Goal: Task Accomplishment & Management: Use online tool/utility

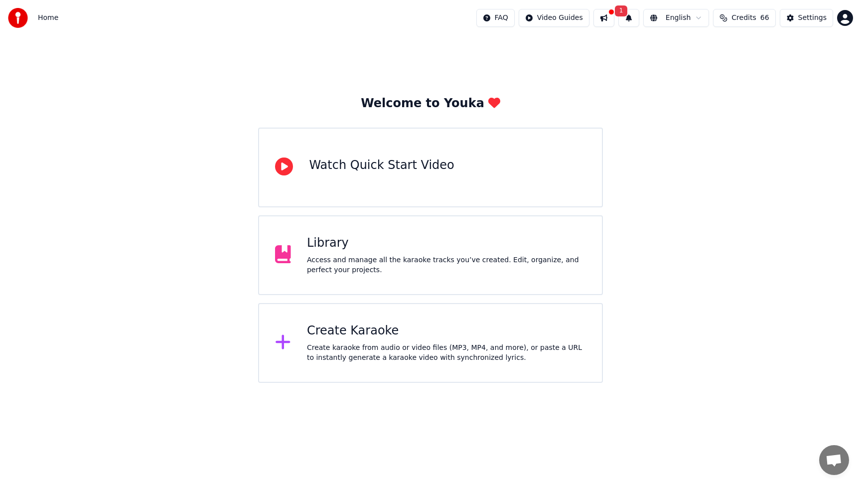
click at [350, 340] on div "Create Karaoke Create karaoke from audio or video files (MP3, MP4, and more), o…" at bounding box center [446, 343] width 279 height 40
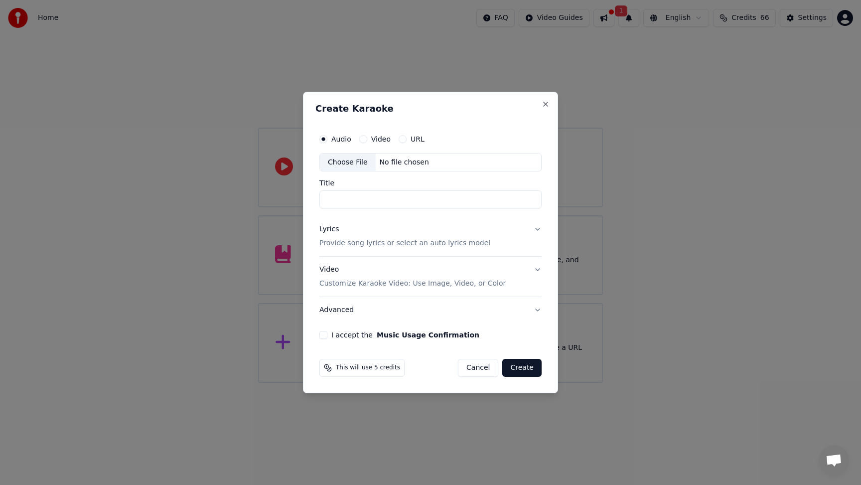
click at [348, 161] on div "Choose File" at bounding box center [348, 162] width 56 height 18
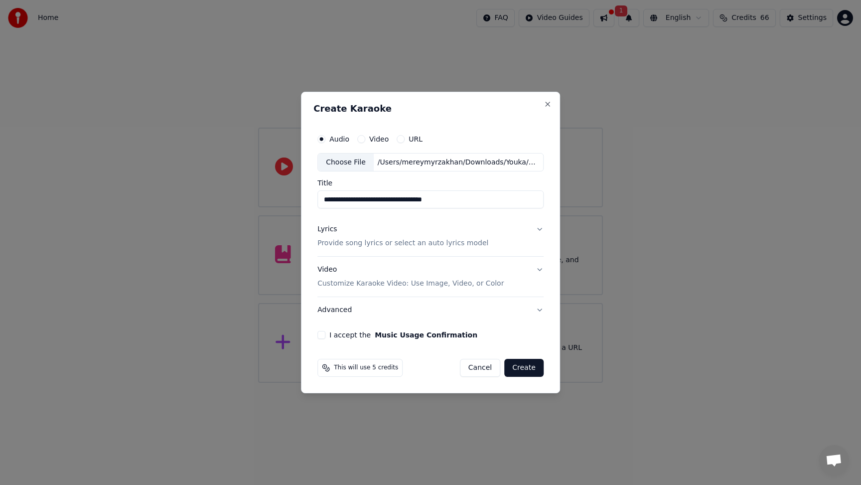
click at [348, 199] on input "**********" at bounding box center [430, 200] width 226 height 18
type input "**********"
click at [329, 230] on div "Lyrics" at bounding box center [326, 230] width 19 height 10
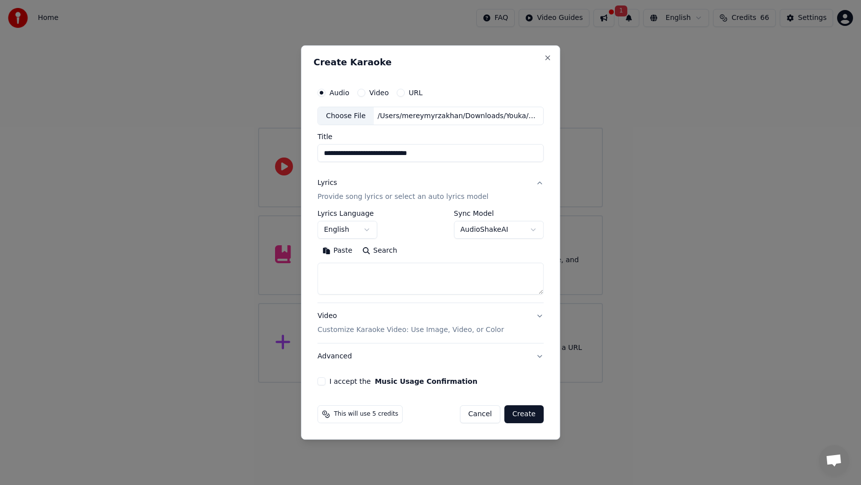
click at [378, 276] on textarea at bounding box center [430, 279] width 226 height 32
paste textarea "**********"
click at [352, 273] on textarea at bounding box center [429, 279] width 224 height 32
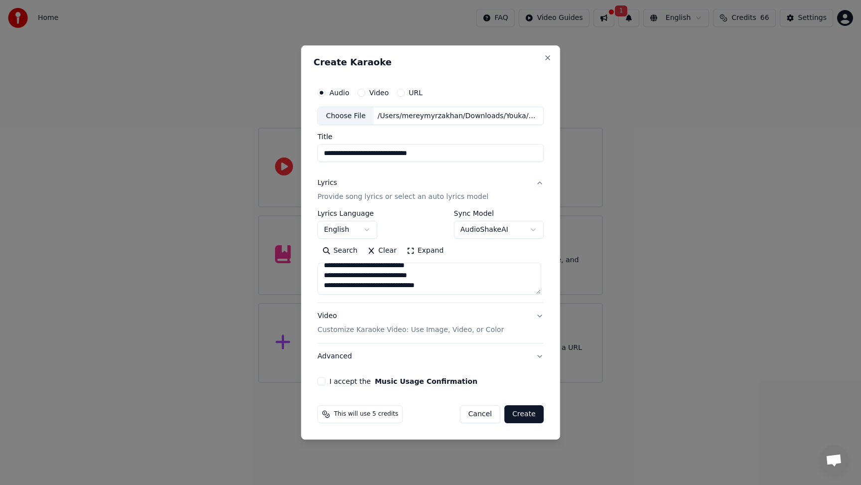
type textarea "**********"
click at [319, 382] on button "I accept the Music Usage Confirmation" at bounding box center [321, 381] width 8 height 8
click at [535, 416] on button "Create" at bounding box center [523, 414] width 39 height 18
select select "**"
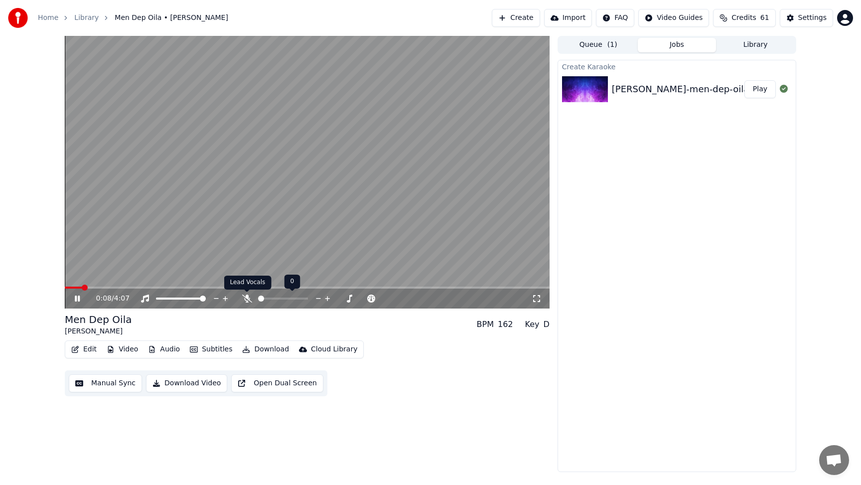
click at [250, 299] on icon at bounding box center [247, 298] width 10 height 8
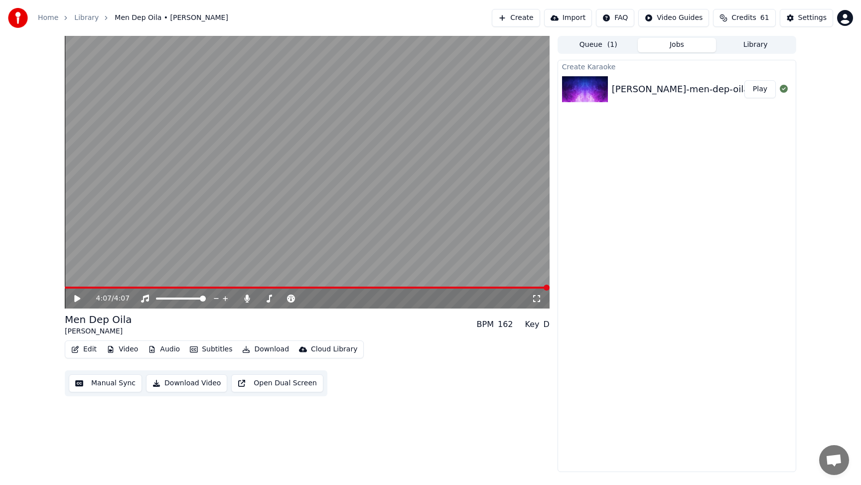
click at [525, 289] on div "4:07 / 4:07" at bounding box center [307, 299] width 485 height 20
click at [522, 288] on span at bounding box center [519, 288] width 6 height 6
click at [80, 297] on icon at bounding box center [84, 298] width 23 height 8
click at [506, 286] on video at bounding box center [307, 172] width 485 height 273
click at [518, 291] on span at bounding box center [515, 288] width 6 height 6
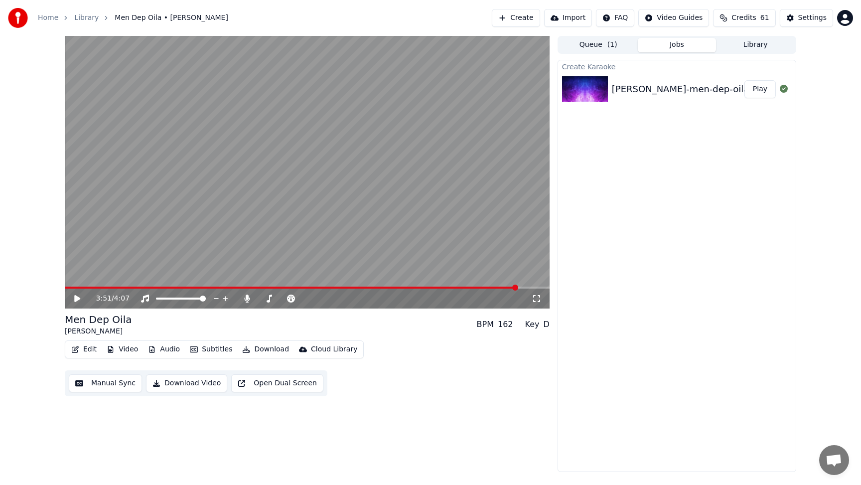
click at [78, 299] on icon at bounding box center [77, 298] width 6 height 7
click at [504, 291] on span at bounding box center [502, 288] width 6 height 6
click at [78, 299] on icon at bounding box center [77, 298] width 5 height 6
click at [499, 290] on span at bounding box center [500, 288] width 6 height 6
click at [80, 299] on icon at bounding box center [77, 298] width 6 height 7
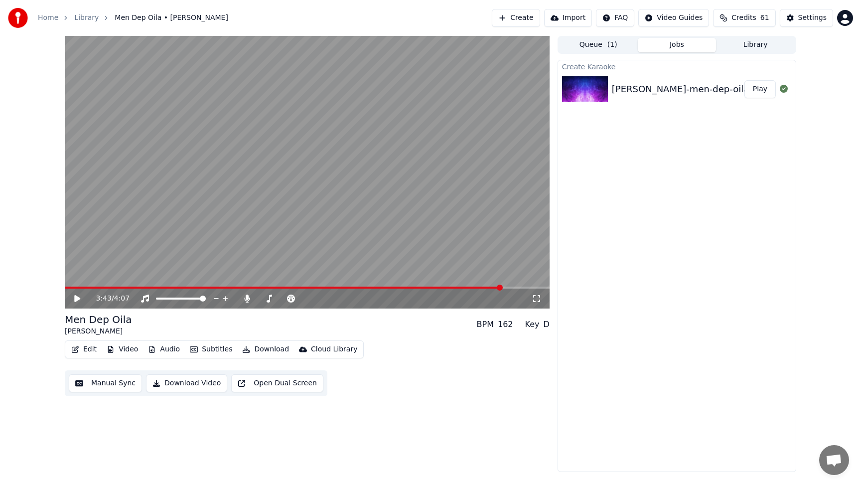
click at [501, 291] on span at bounding box center [500, 288] width 6 height 6
click at [72, 296] on div "3:43 / 4:07" at bounding box center [307, 298] width 477 height 10
click at [77, 298] on icon at bounding box center [77, 298] width 6 height 7
click at [247, 297] on icon at bounding box center [246, 298] width 5 height 8
click at [79, 297] on icon at bounding box center [84, 298] width 23 height 8
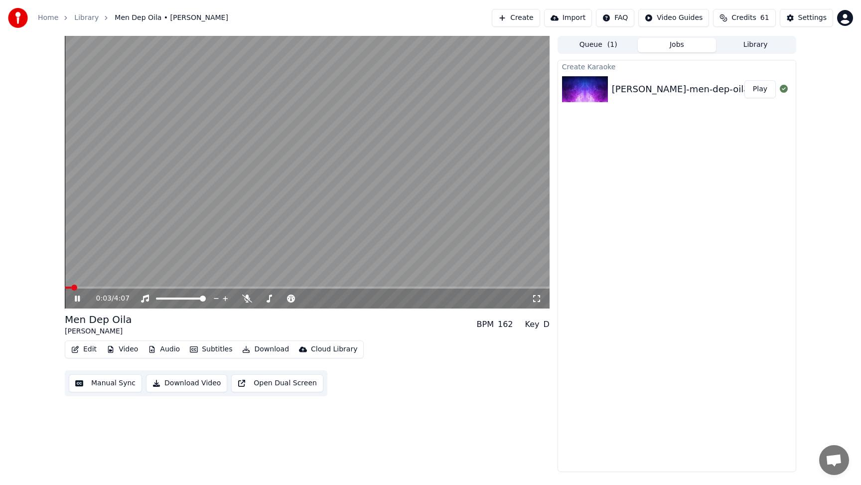
click at [79, 297] on icon at bounding box center [77, 298] width 5 height 6
click at [65, 290] on span at bounding box center [68, 288] width 6 height 6
click at [77, 298] on icon at bounding box center [77, 298] width 6 height 7
click at [78, 299] on icon at bounding box center [77, 298] width 5 height 6
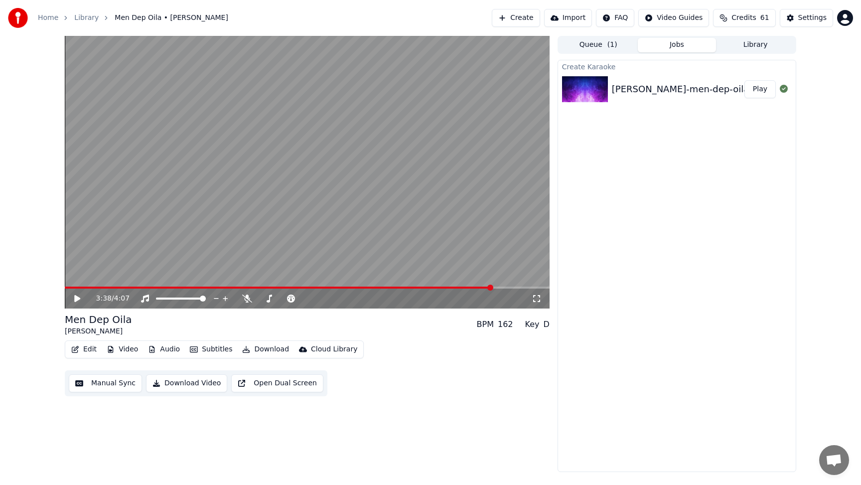
click at [493, 291] on span at bounding box center [490, 288] width 6 height 6
click at [78, 296] on icon at bounding box center [77, 298] width 6 height 7
click at [246, 300] on icon at bounding box center [247, 298] width 10 height 8
click at [79, 298] on icon at bounding box center [77, 298] width 5 height 6
click at [79, 349] on icon "button" at bounding box center [75, 349] width 8 height 7
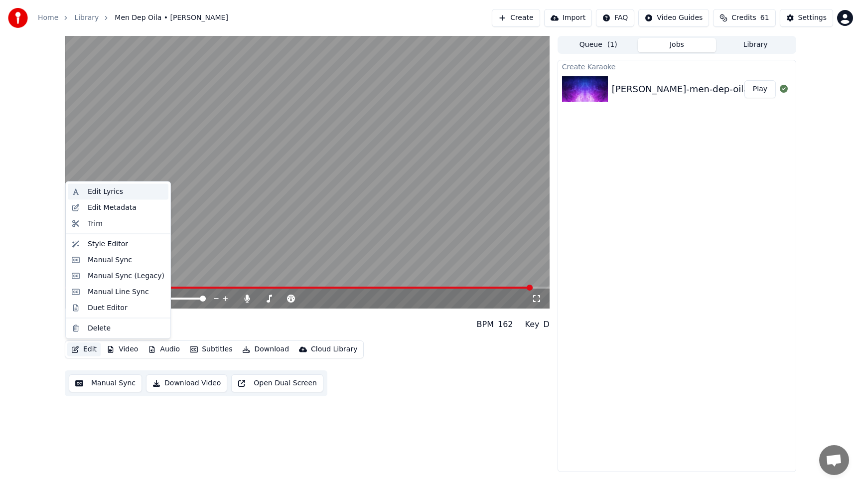
click at [107, 191] on div "Edit Lyrics" at bounding box center [105, 192] width 35 height 10
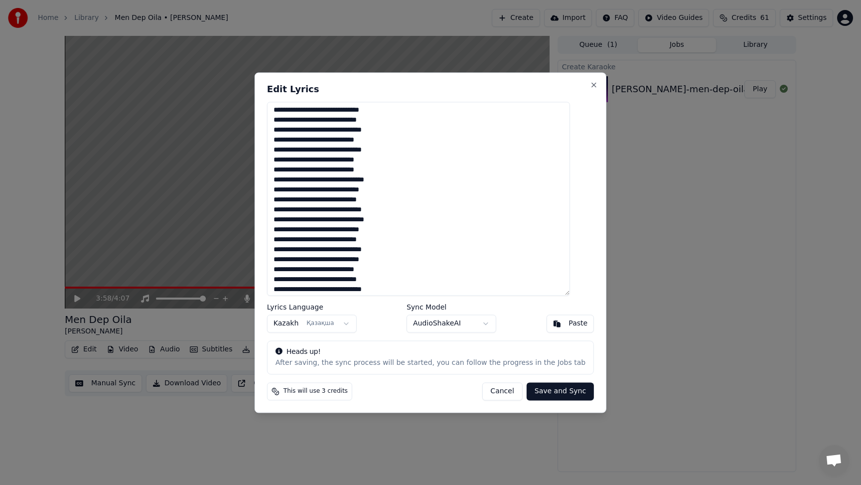
scroll to position [134, 0]
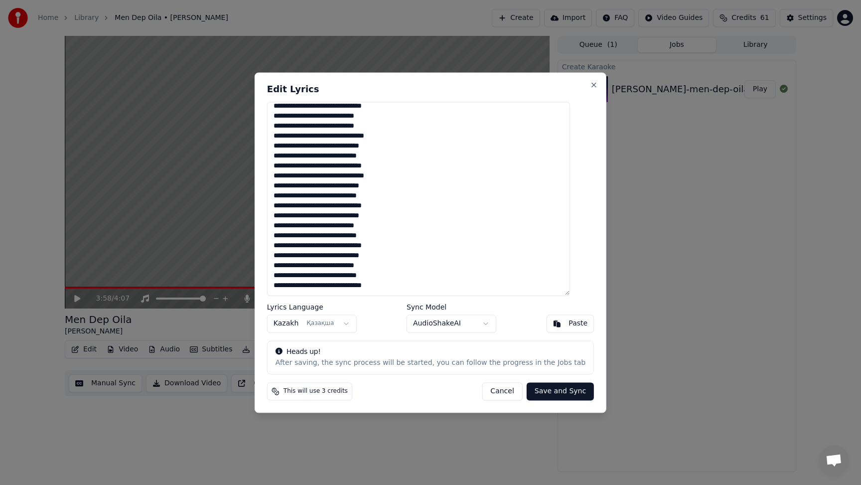
click at [421, 283] on textarea at bounding box center [418, 199] width 303 height 194
type textarea "**********"
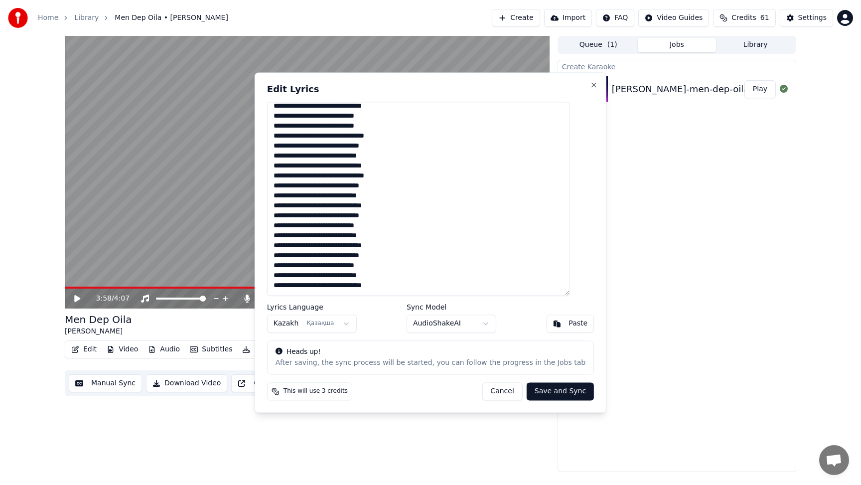
scroll to position [134, 0]
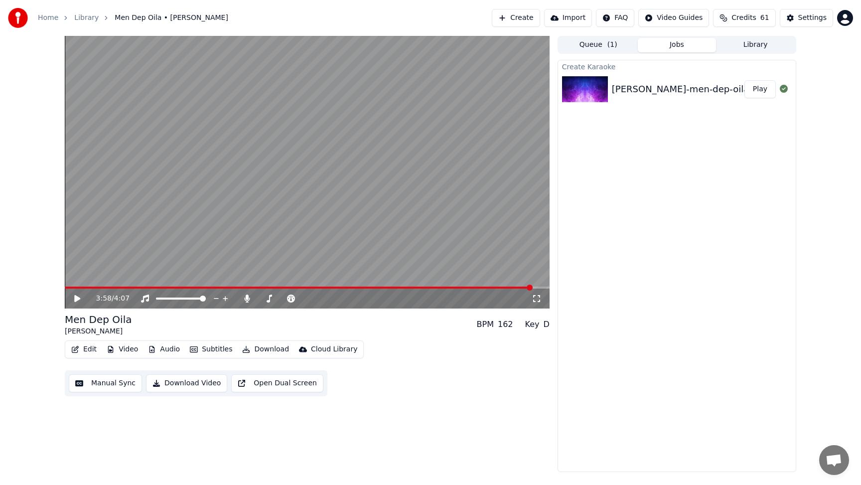
click at [77, 297] on icon at bounding box center [77, 298] width 6 height 7
click at [77, 297] on icon at bounding box center [84, 298] width 23 height 8
click at [473, 285] on span at bounding box center [476, 288] width 6 height 6
click at [74, 299] on icon at bounding box center [84, 298] width 23 height 8
click at [79, 298] on icon at bounding box center [77, 298] width 5 height 6
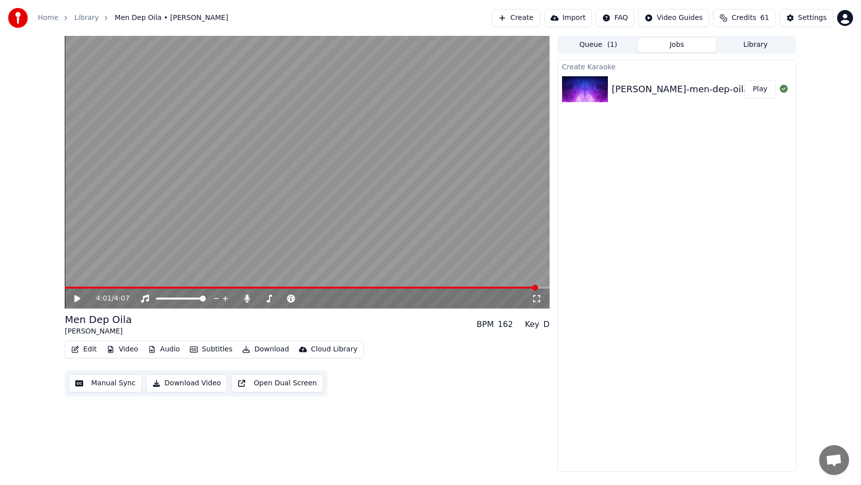
click at [89, 348] on button "Edit" at bounding box center [83, 349] width 33 height 14
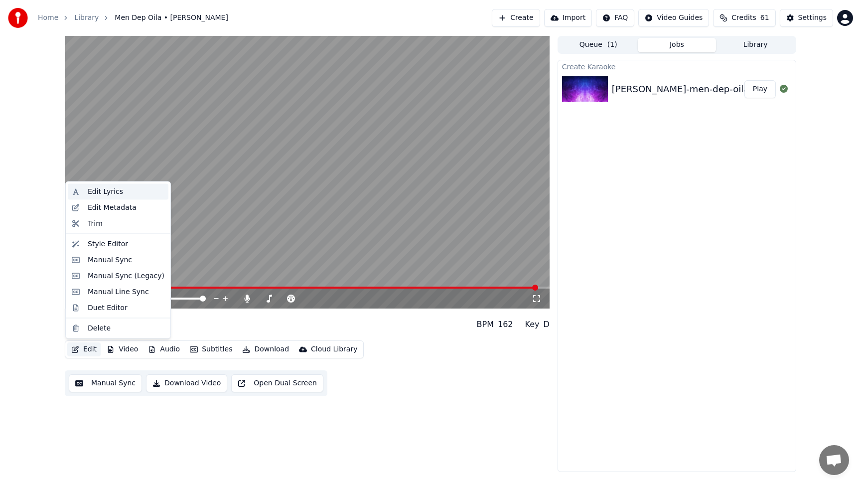
click at [111, 194] on div "Edit Lyrics" at bounding box center [105, 192] width 35 height 10
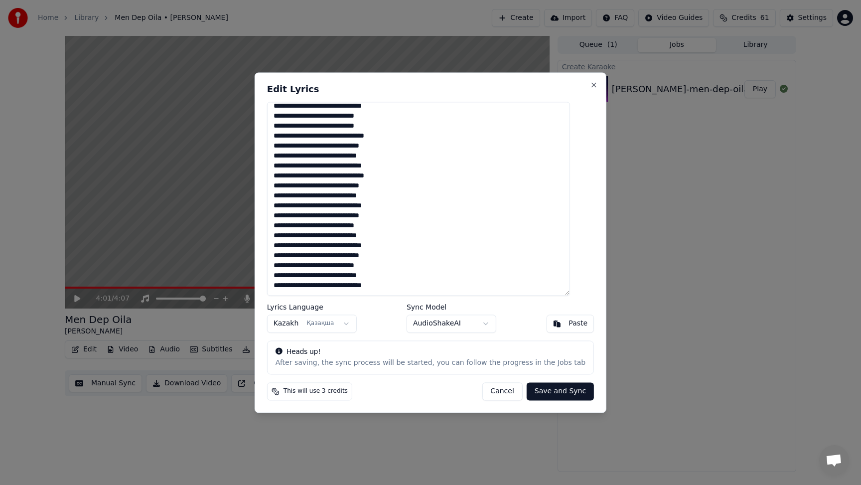
click at [410, 286] on textarea at bounding box center [418, 199] width 303 height 194
type textarea "**********"
click at [540, 395] on button "Save and Sync" at bounding box center [560, 391] width 67 height 18
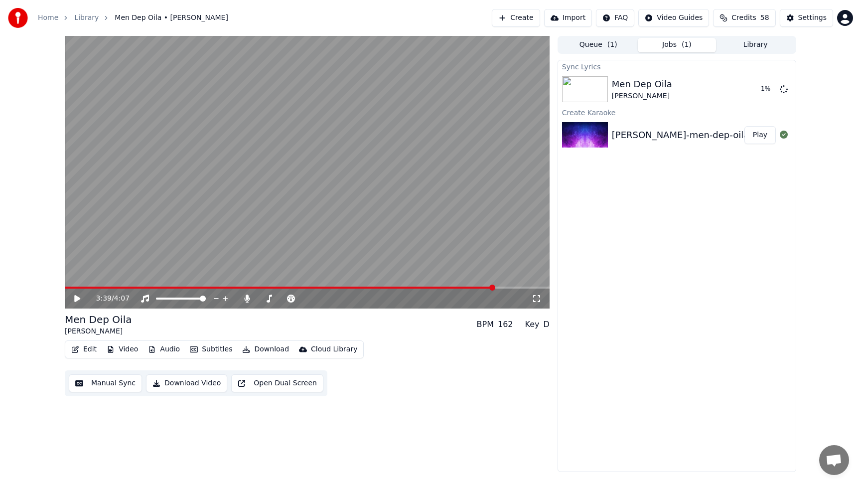
click at [489, 289] on span at bounding box center [492, 288] width 6 height 6
click at [77, 297] on icon at bounding box center [77, 298] width 6 height 7
click at [247, 297] on icon at bounding box center [246, 298] width 5 height 8
click at [265, 349] on button "Download" at bounding box center [265, 349] width 55 height 14
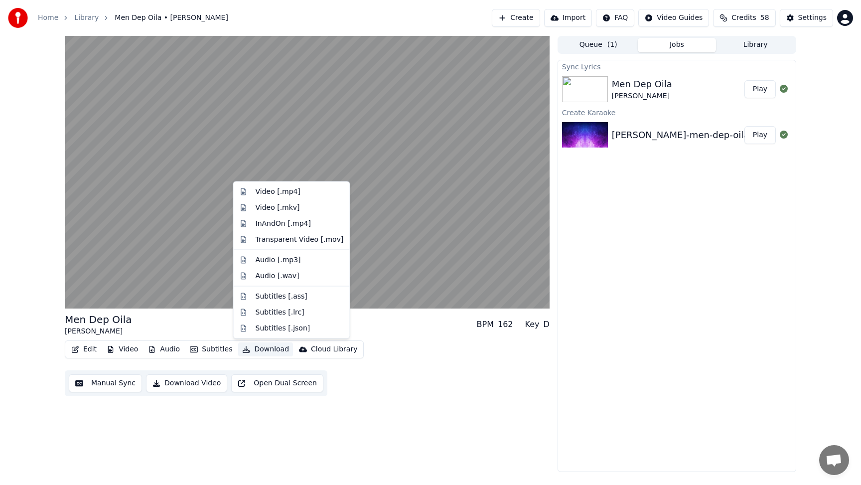
click at [379, 384] on div "Edit Video Audio Subtitles Download Cloud Library Manual Sync Download Video Op…" at bounding box center [307, 368] width 485 height 56
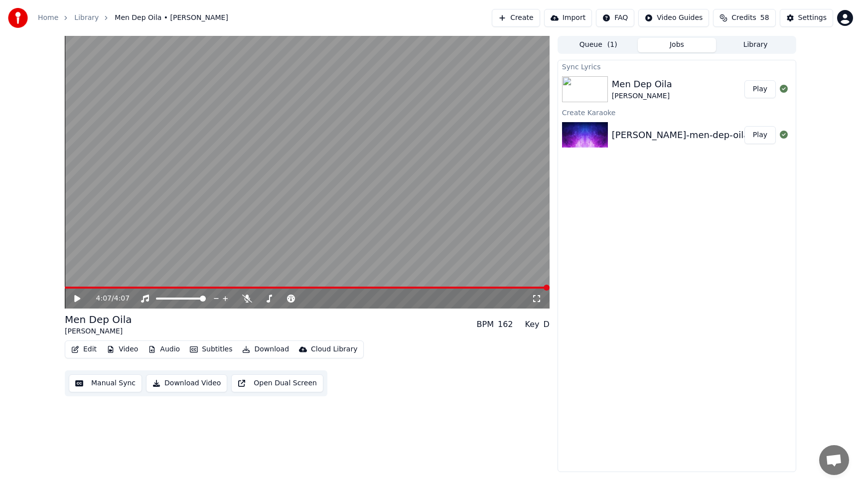
click at [76, 296] on icon at bounding box center [77, 298] width 6 height 7
click at [79, 298] on icon at bounding box center [77, 298] width 5 height 6
click at [182, 386] on button "Download Video" at bounding box center [186, 383] width 81 height 18
